Goal: Transaction & Acquisition: Register for event/course

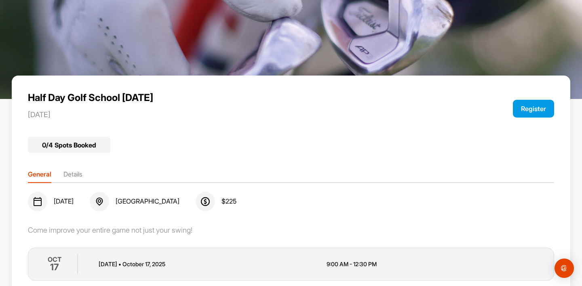
scroll to position [33, 0]
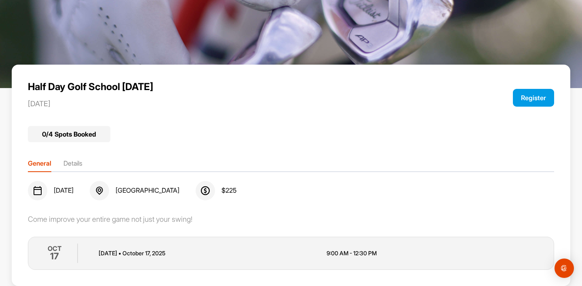
click at [536, 96] on button "Register" at bounding box center [533, 98] width 41 height 18
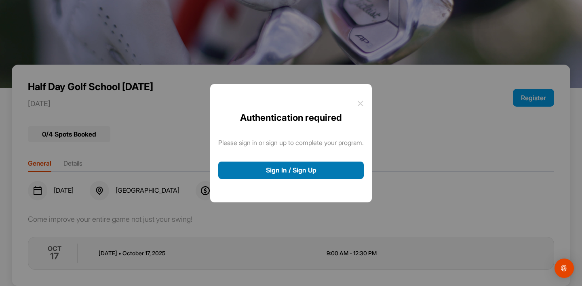
click at [306, 171] on button "Sign In / Sign Up" at bounding box center [290, 170] width 145 height 17
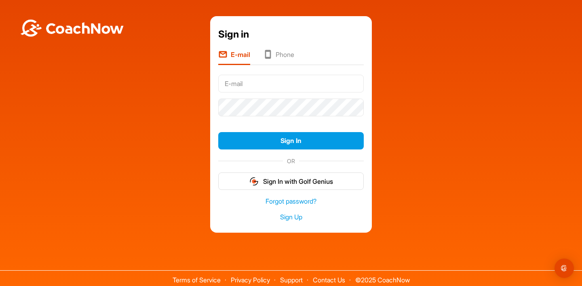
click at [301, 85] on input "text" at bounding box center [290, 84] width 145 height 18
type input "[EMAIL_ADDRESS][DOMAIN_NAME]"
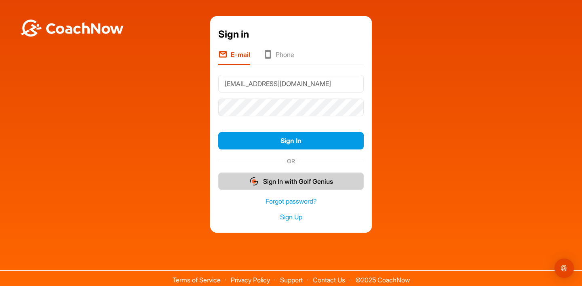
click at [300, 181] on button "Sign In with Golf Genius" at bounding box center [290, 181] width 145 height 17
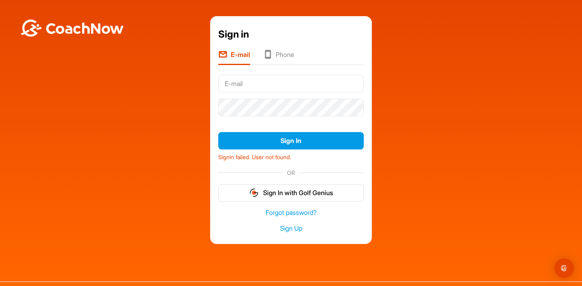
click at [272, 80] on input "text" at bounding box center [290, 84] width 145 height 18
type input "[EMAIL_ADDRESS][DOMAIN_NAME]"
click at [289, 231] on link "Sign Up" at bounding box center [290, 228] width 145 height 9
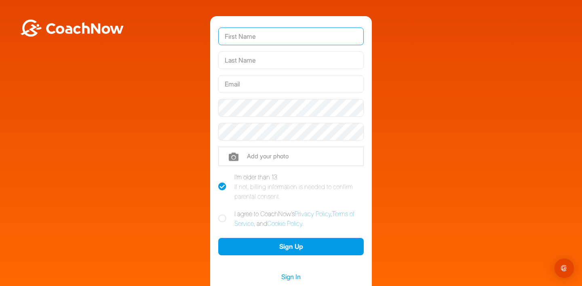
click at [275, 37] on input "text" at bounding box center [290, 36] width 145 height 18
type input "Jacqueline Yoerges"
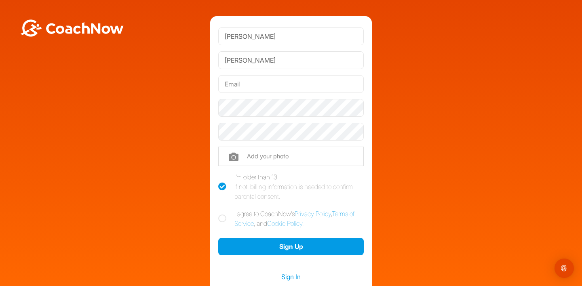
type input "[EMAIL_ADDRESS][DOMAIN_NAME]"
click at [223, 217] on icon at bounding box center [222, 219] width 8 height 8
click at [223, 214] on input "I agree to CoachNow's Privacy Policy , Terms of Service , and Cookie Policy ." at bounding box center [220, 211] width 5 height 5
checkbox input "true"
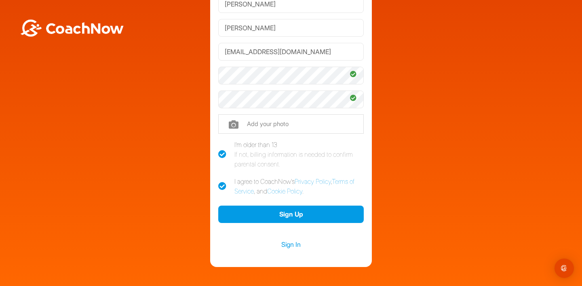
scroll to position [46, 0]
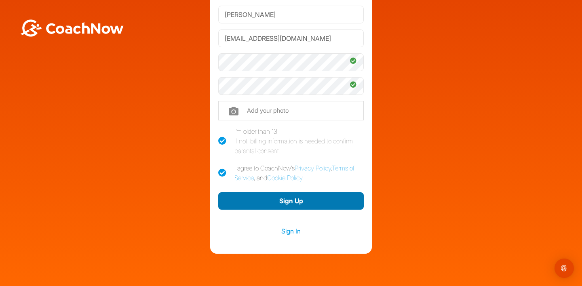
click at [291, 202] on button "Sign Up" at bounding box center [290, 200] width 145 height 17
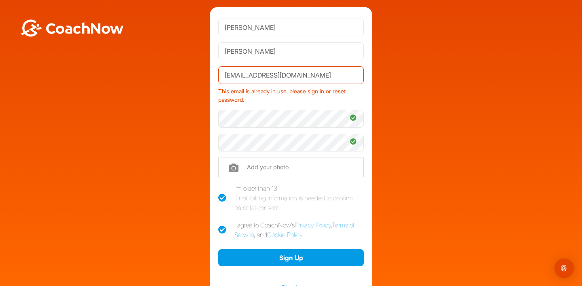
scroll to position [0, 0]
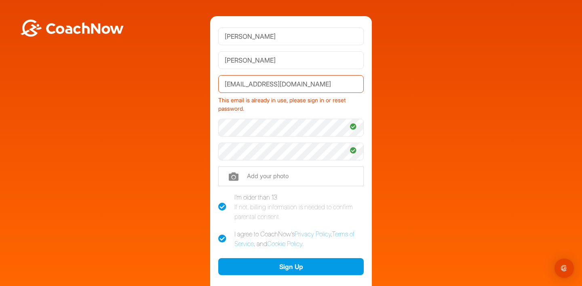
click at [255, 102] on div "This email is already in use, please sign in or reset password." at bounding box center [290, 103] width 145 height 20
click at [218, 129] on div "Jacqueline Yoerges Jacqueline Yoerges jyoerges@gmail.com This email is already …" at bounding box center [291, 167] width 162 height 303
click at [215, 153] on div "Jacqueline Yoerges Jacqueline Yoerges jyoerges@gmail.com This email is already …" at bounding box center [291, 167] width 162 height 303
click at [218, 258] on button "Sign Up" at bounding box center [290, 266] width 145 height 17
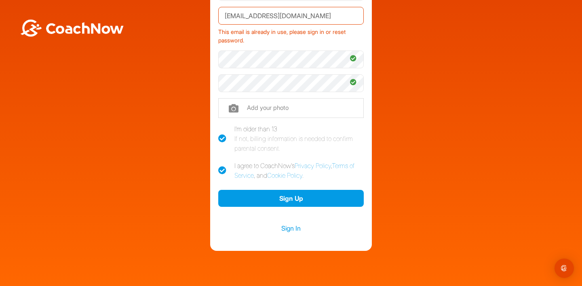
scroll to position [71, 0]
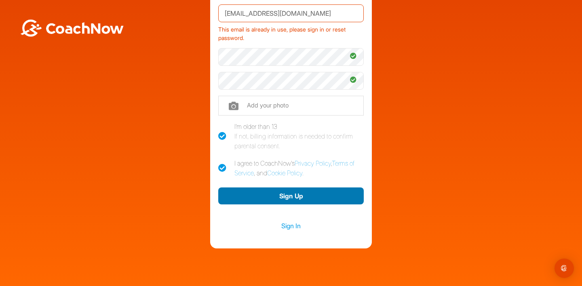
click at [303, 196] on button "Sign Up" at bounding box center [290, 195] width 145 height 17
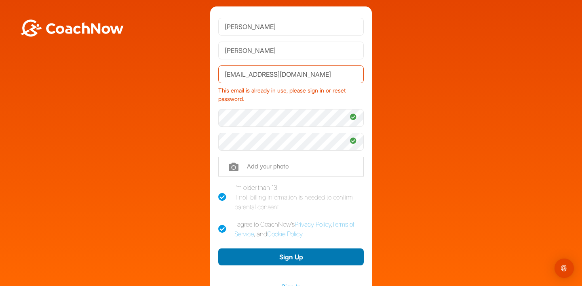
scroll to position [0, 0]
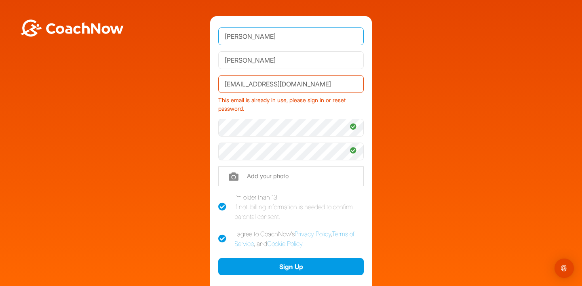
click at [298, 39] on input "Jacqueline Yoerges" at bounding box center [290, 36] width 145 height 18
type input "Jacqueline"
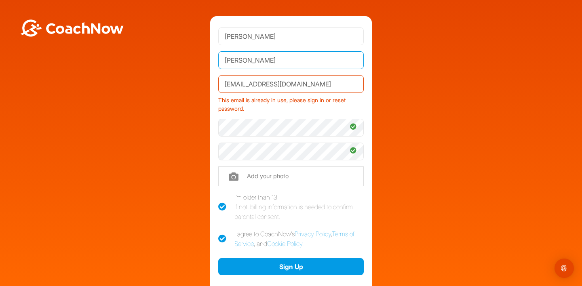
click at [256, 56] on input "Jacqueline Yoerges" at bounding box center [290, 60] width 145 height 18
click at [260, 60] on input "Jacqueline Yoerges" at bounding box center [290, 60] width 145 height 18
type input "Yoerges"
click at [260, 102] on div "This email is already in use, please sign in or reset password." at bounding box center [290, 103] width 145 height 20
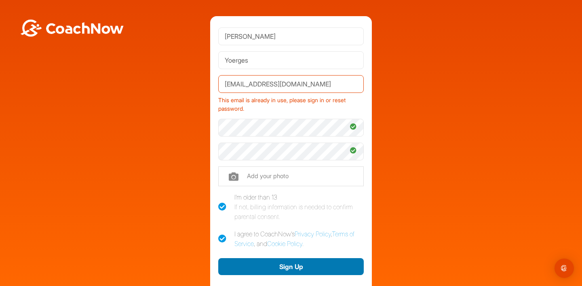
click at [283, 267] on button "Sign Up" at bounding box center [290, 266] width 145 height 17
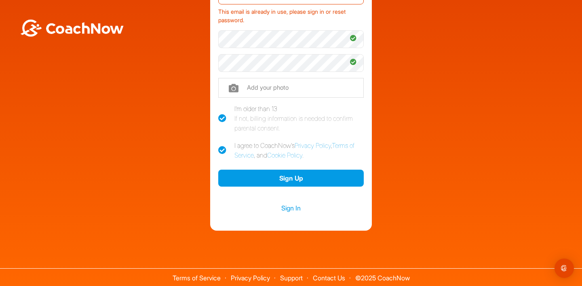
scroll to position [90, 0]
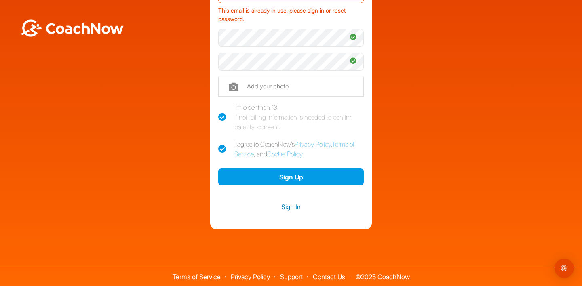
click at [295, 207] on link "Sign In" at bounding box center [290, 207] width 145 height 11
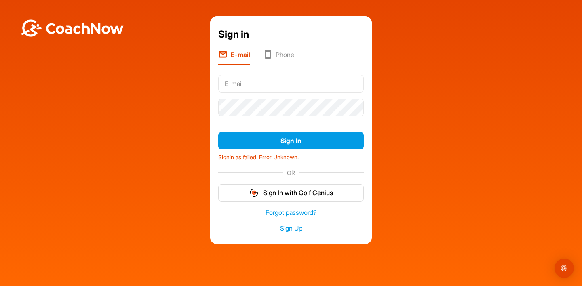
type input "jyoerges@gmail.com"
click at [218, 132] on button "Sign In" at bounding box center [290, 140] width 145 height 17
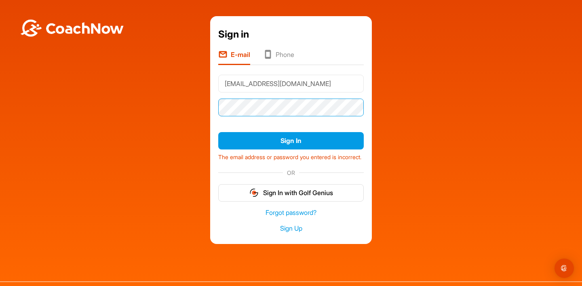
click at [211, 104] on div "Sign in E-mail Phone jyoerges@gmail.com Sign In The email address or password y…" at bounding box center [291, 130] width 162 height 228
click at [218, 132] on button "Sign In" at bounding box center [290, 140] width 145 height 17
click at [311, 217] on link "Forgot password?" at bounding box center [290, 212] width 145 height 9
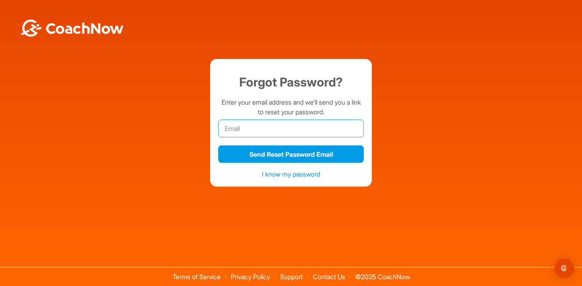
click at [309, 129] on input "email" at bounding box center [290, 129] width 145 height 18
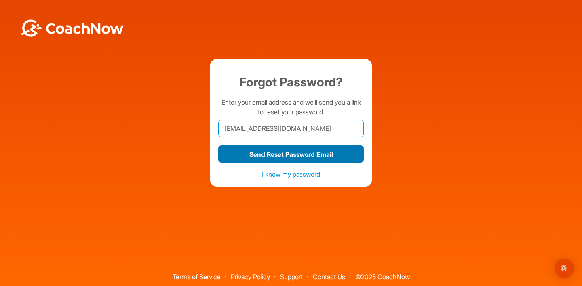
type input "jyoerges@gmail.com"
click at [294, 156] on button "Send Reset Password Email" at bounding box center [290, 153] width 145 height 17
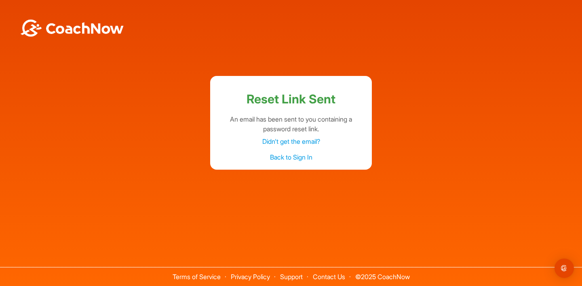
click at [292, 158] on link "Back to Sign In" at bounding box center [291, 157] width 42 height 8
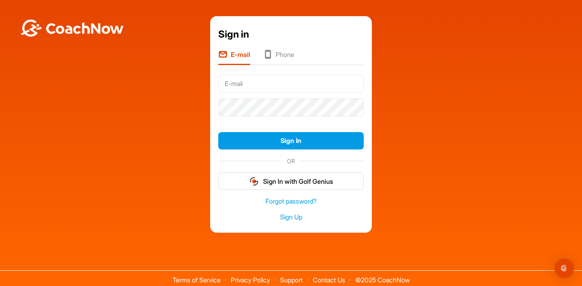
click at [278, 85] on input "text" at bounding box center [290, 84] width 145 height 18
type input "jyoerges@gmail.com"
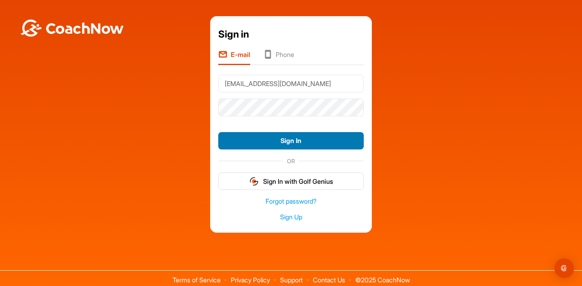
click at [281, 137] on button "Sign In" at bounding box center [290, 140] width 145 height 17
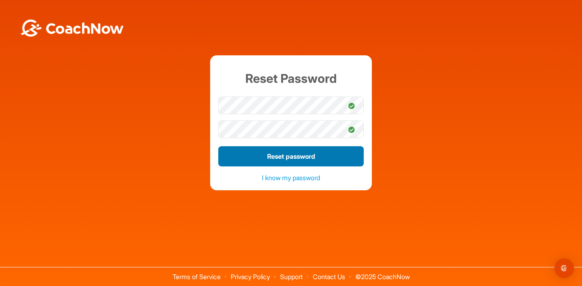
click at [291, 156] on button "Reset password" at bounding box center [290, 156] width 145 height 20
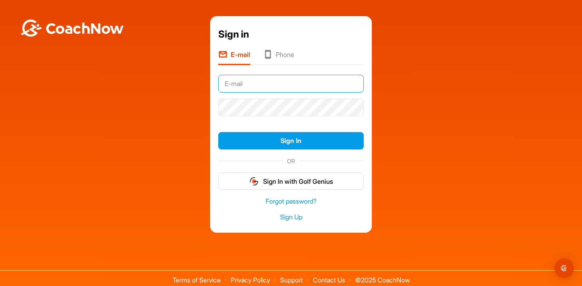
click at [269, 85] on input "text" at bounding box center [290, 84] width 145 height 18
type input "jyoerges@gmail.com"
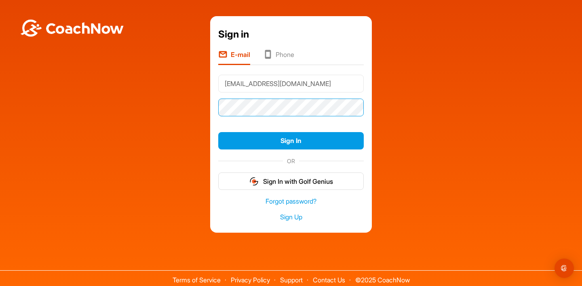
click button "Sign In" at bounding box center [290, 140] width 145 height 17
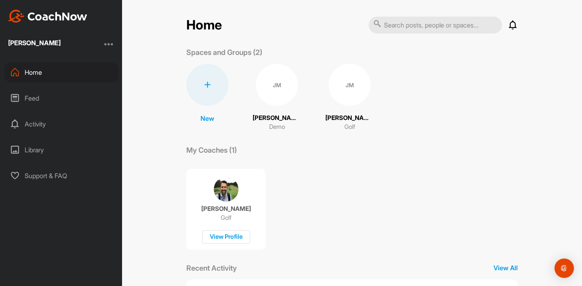
click at [282, 92] on div "JM" at bounding box center [277, 85] width 42 height 42
click at [52, 72] on div "Home" at bounding box center [61, 72] width 114 height 20
click at [108, 46] on div at bounding box center [109, 44] width 10 height 10
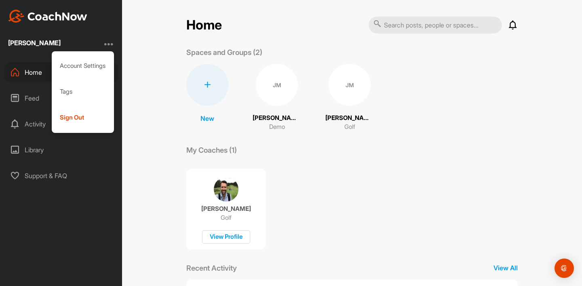
click at [30, 72] on div "Home" at bounding box center [61, 72] width 114 height 20
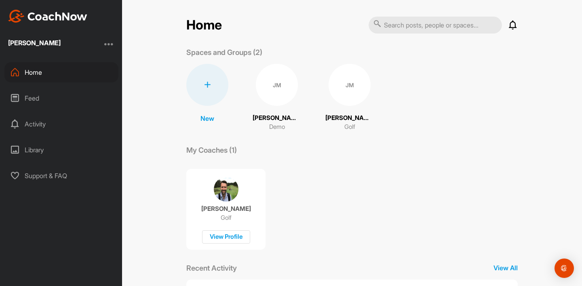
click at [49, 45] on div "[PERSON_NAME]" at bounding box center [34, 43] width 53 height 6
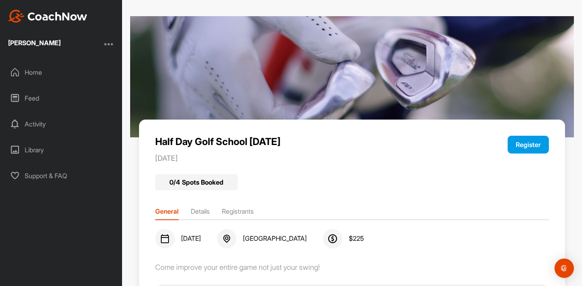
click at [531, 144] on button "Register" at bounding box center [527, 145] width 41 height 18
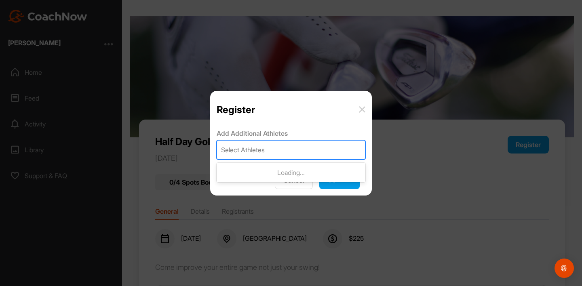
click at [295, 149] on div "Select Athletes" at bounding box center [291, 150] width 148 height 19
type input "[PERSON_NAME]"
click at [338, 147] on div "[PERSON_NAME]" at bounding box center [291, 150] width 148 height 19
type input "[PERSON_NAME]"
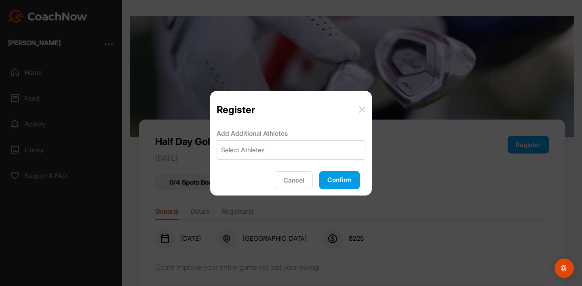
click at [343, 182] on button "Confirm" at bounding box center [339, 180] width 40 height 18
click at [363, 107] on img at bounding box center [362, 109] width 6 height 6
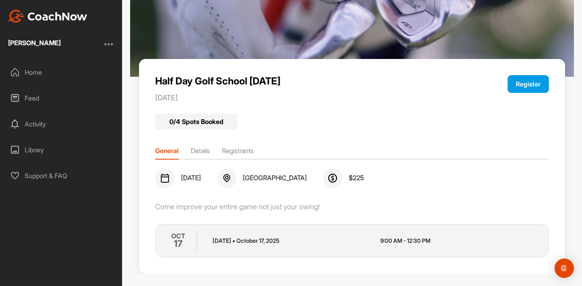
scroll to position [66, 0]
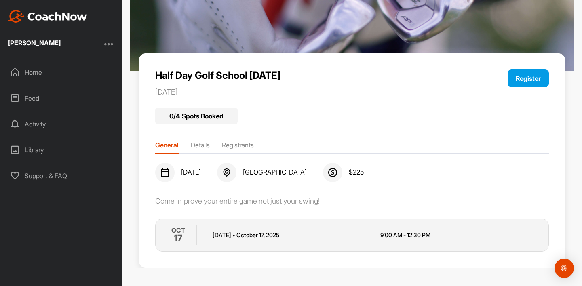
click at [529, 79] on button "Register" at bounding box center [527, 78] width 41 height 18
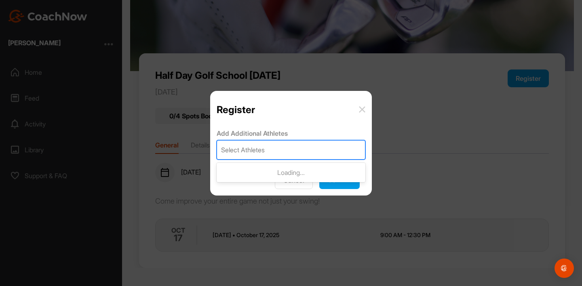
click at [299, 153] on div "Select Athletes" at bounding box center [291, 150] width 148 height 19
click at [292, 173] on div "No options" at bounding box center [291, 172] width 149 height 16
click at [361, 108] on img at bounding box center [362, 109] width 6 height 6
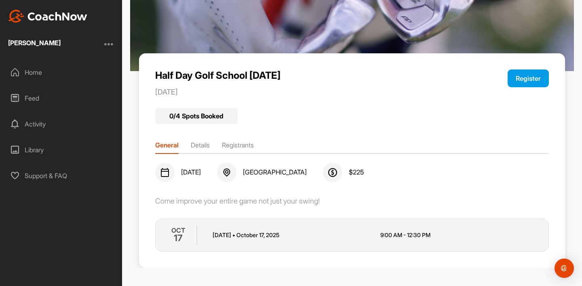
scroll to position [0, 0]
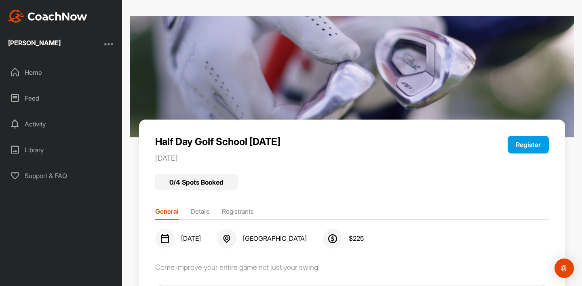
click at [48, 123] on div "Activity" at bounding box center [61, 124] width 114 height 20
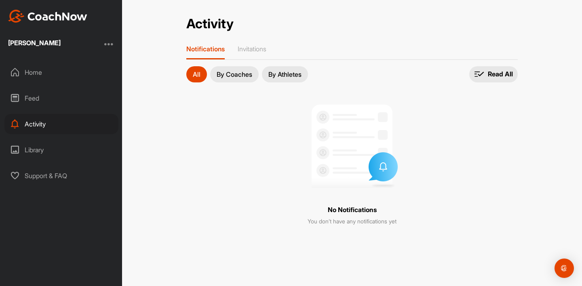
click at [293, 76] on p "By Athletes" at bounding box center [284, 74] width 33 height 6
click at [50, 48] on div "[PERSON_NAME]" at bounding box center [34, 44] width 53 height 10
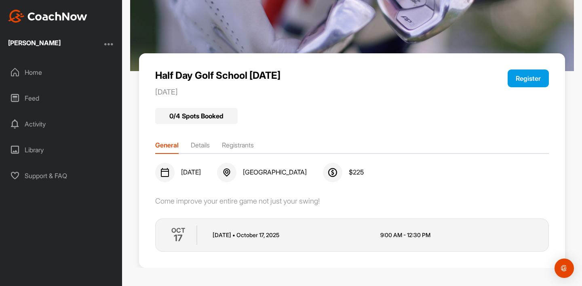
scroll to position [66, 0]
click at [192, 173] on span "[DATE]" at bounding box center [191, 172] width 20 height 8
click at [163, 174] on img at bounding box center [165, 173] width 10 height 10
click at [526, 76] on button "Register" at bounding box center [527, 78] width 41 height 18
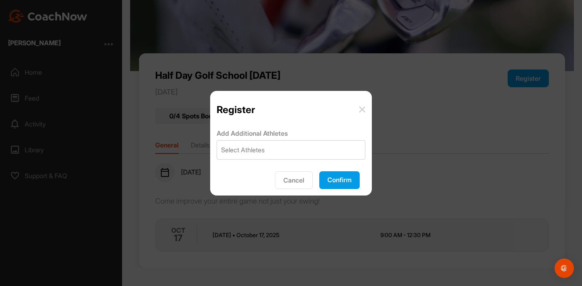
click at [288, 178] on button "Cancel" at bounding box center [294, 180] width 38 height 18
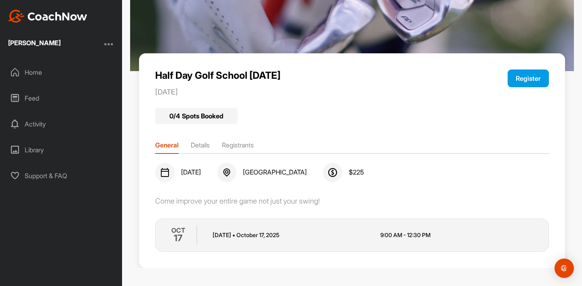
scroll to position [0, 0]
